Goal: Information Seeking & Learning: Learn about a topic

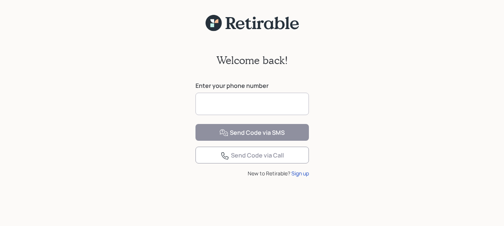
click at [270, 108] on input at bounding box center [251, 104] width 113 height 22
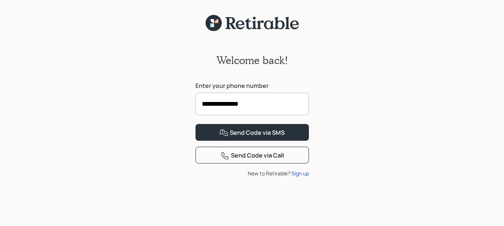
type input "**********"
click at [358, 156] on div "**********" at bounding box center [252, 134] width 504 height 204
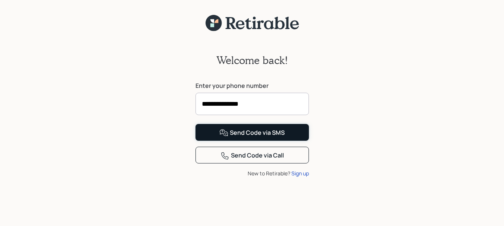
click at [261, 138] on div "Send Code via SMS" at bounding box center [251, 133] width 65 height 9
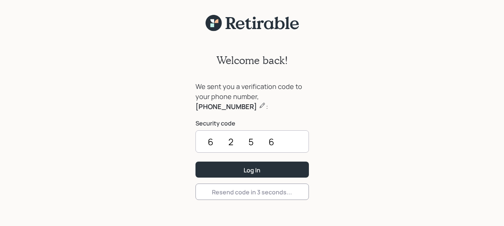
type input "6256"
click at [261, 166] on button "Log In" at bounding box center [251, 170] width 113 height 16
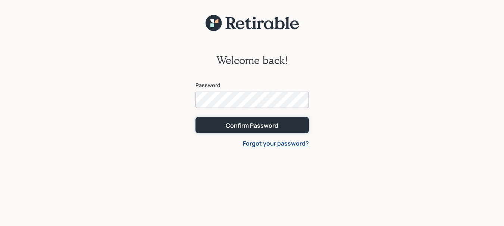
click at [253, 125] on div "Confirm Password" at bounding box center [252, 126] width 53 height 8
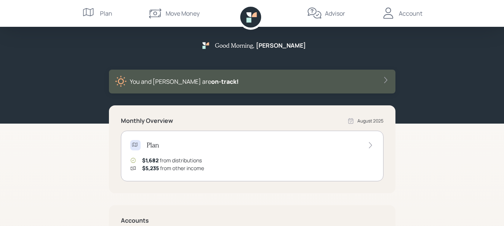
click at [339, 156] on div "Plan $1,682 from distributions $5,235 from other income" at bounding box center [252, 156] width 262 height 51
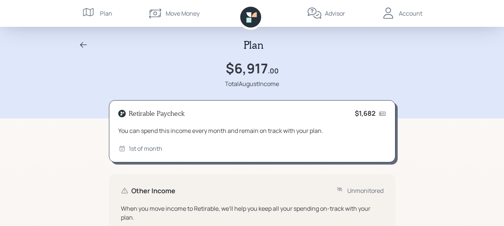
click at [89, 11] on icon at bounding box center [89, 13] width 15 height 15
click at [107, 13] on div "Plan" at bounding box center [106, 13] width 12 height 9
click at [334, 14] on div "Advisor" at bounding box center [335, 13] width 20 height 9
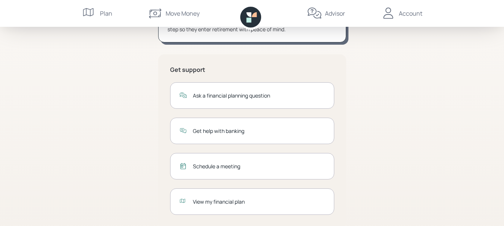
scroll to position [138, 0]
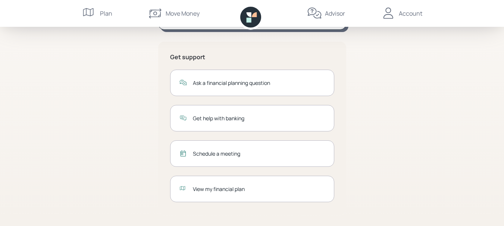
click at [229, 188] on div "View my financial plan" at bounding box center [259, 189] width 132 height 8
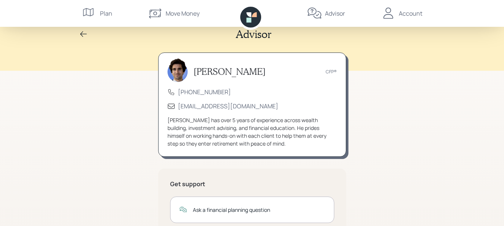
scroll to position [0, 0]
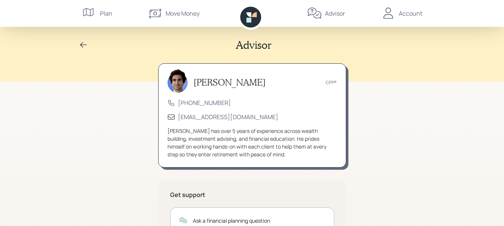
click at [412, 14] on div "Account" at bounding box center [410, 13] width 23 height 9
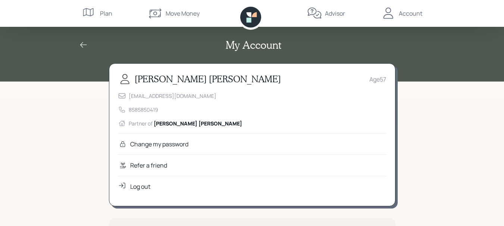
click at [105, 13] on div "Plan" at bounding box center [106, 13] width 12 height 9
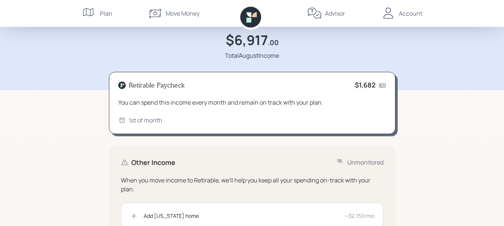
scroll to position [28, 0]
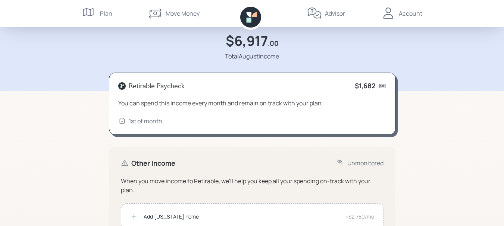
click at [313, 108] on div "Retirable Paycheck $1,682 You can spend this income every month and remain on t…" at bounding box center [252, 104] width 286 height 63
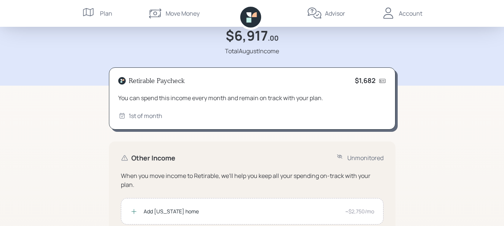
scroll to position [0, 0]
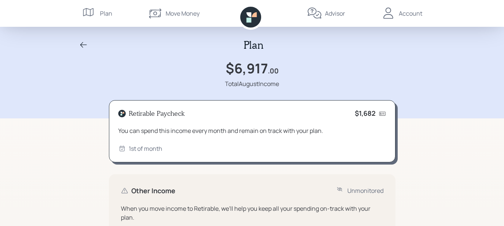
click at [81, 45] on icon at bounding box center [83, 45] width 7 height 6
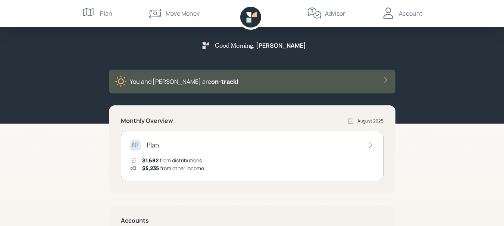
scroll to position [149, 0]
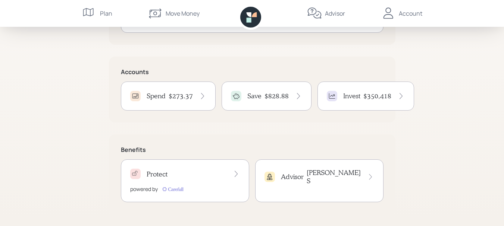
click at [367, 97] on h4 "$350,418" at bounding box center [377, 96] width 28 height 8
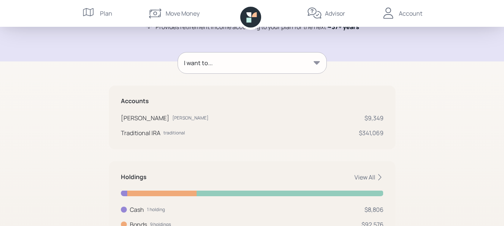
scroll to position [71, 0]
